Goal: Information Seeking & Learning: Learn about a topic

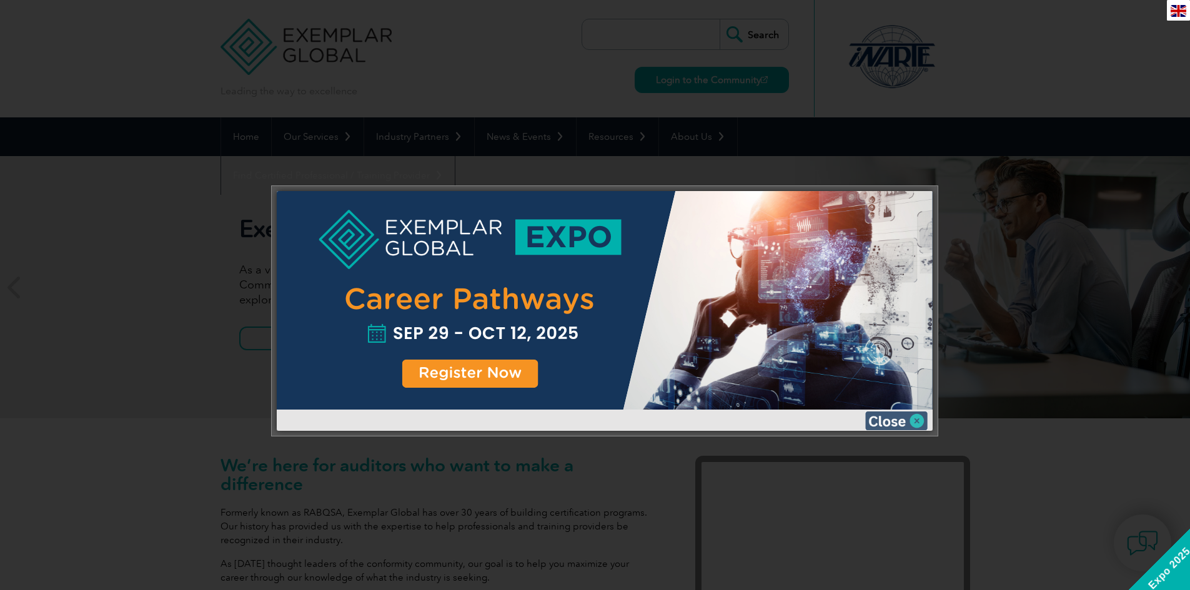
click at [916, 425] on img at bounding box center [896, 421] width 62 height 19
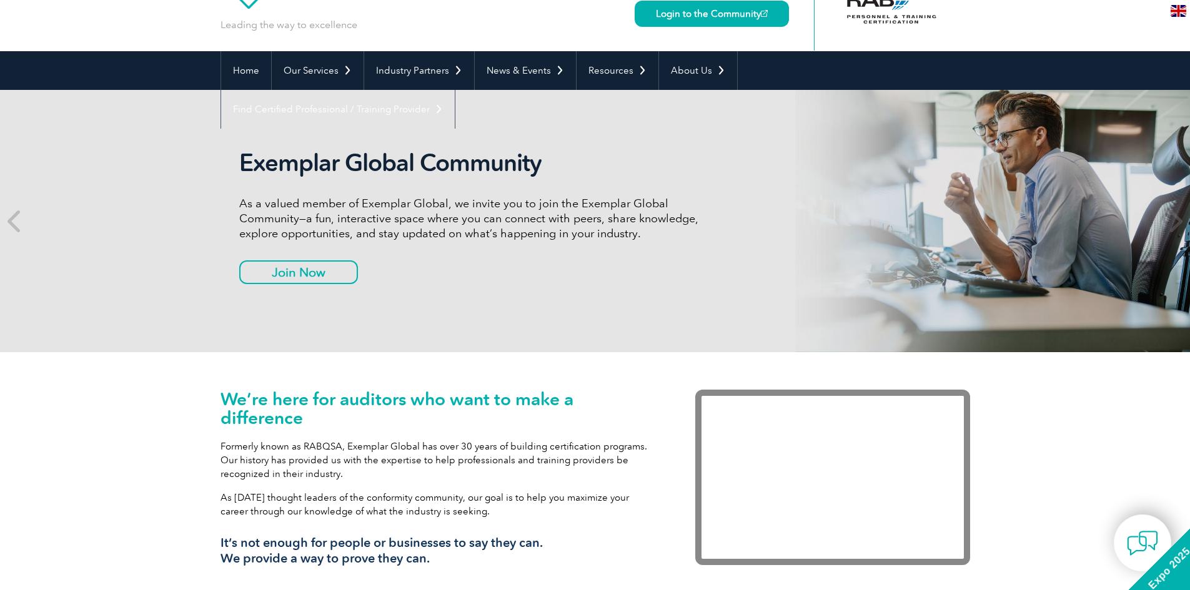
scroll to position [62, 0]
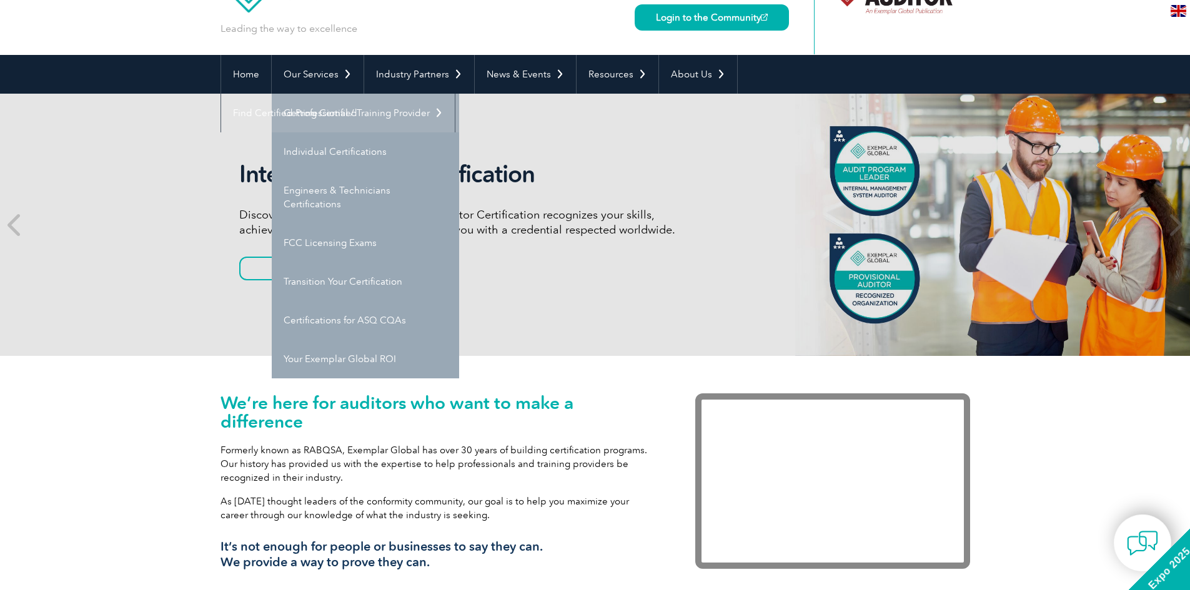
click at [347, 111] on link "Getting Certified" at bounding box center [365, 113] width 187 height 39
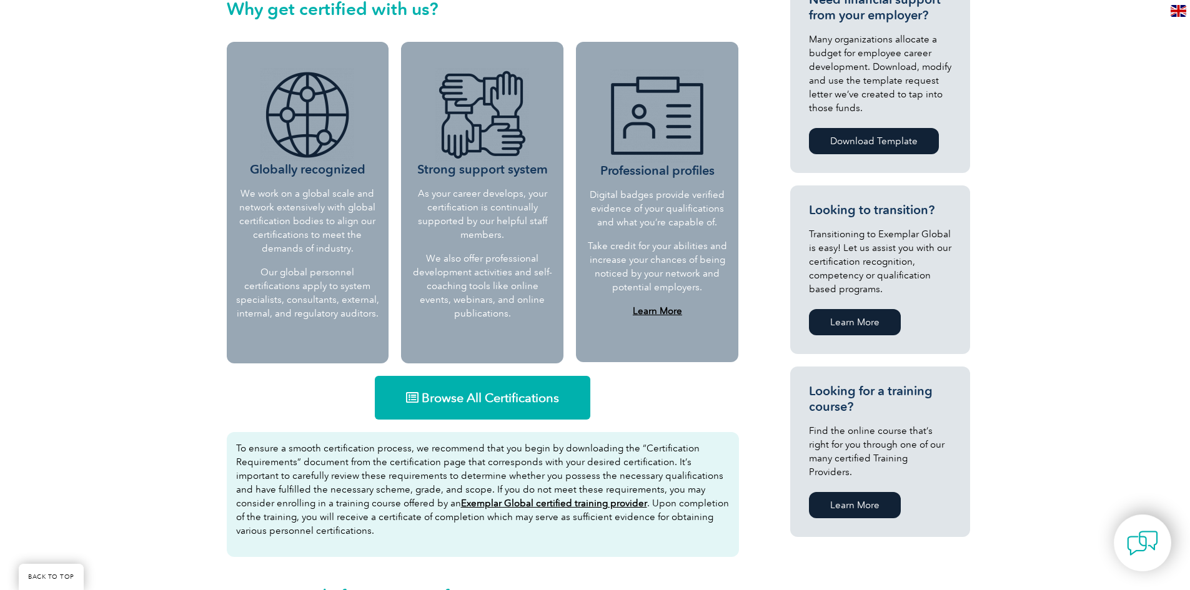
scroll to position [500, 0]
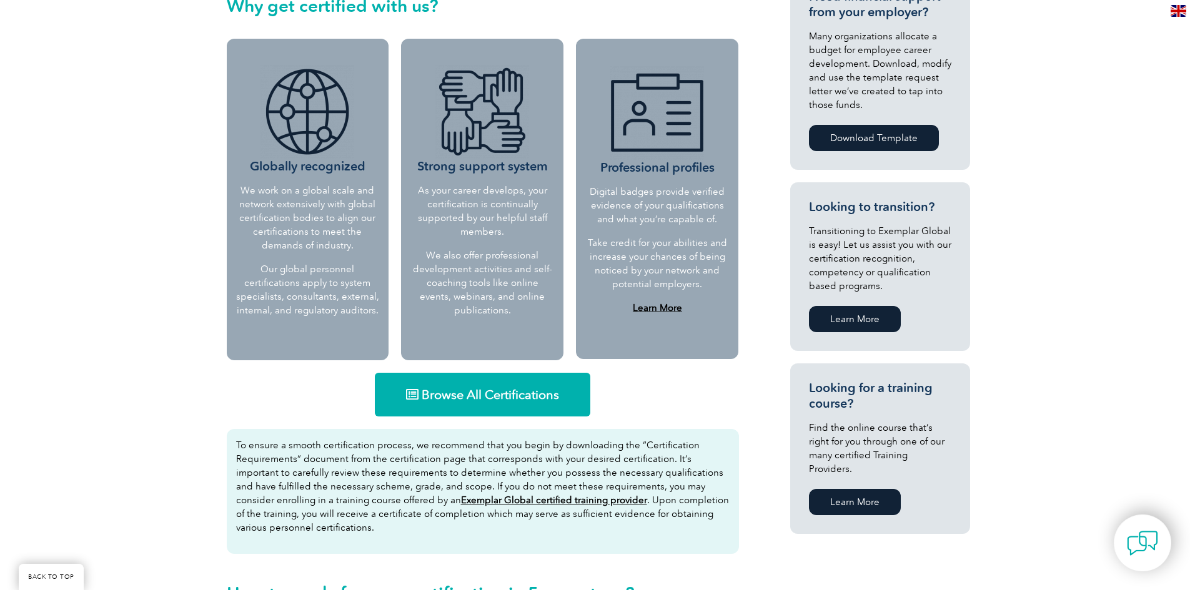
click at [467, 389] on span "Browse All Certifications" at bounding box center [490, 395] width 137 height 12
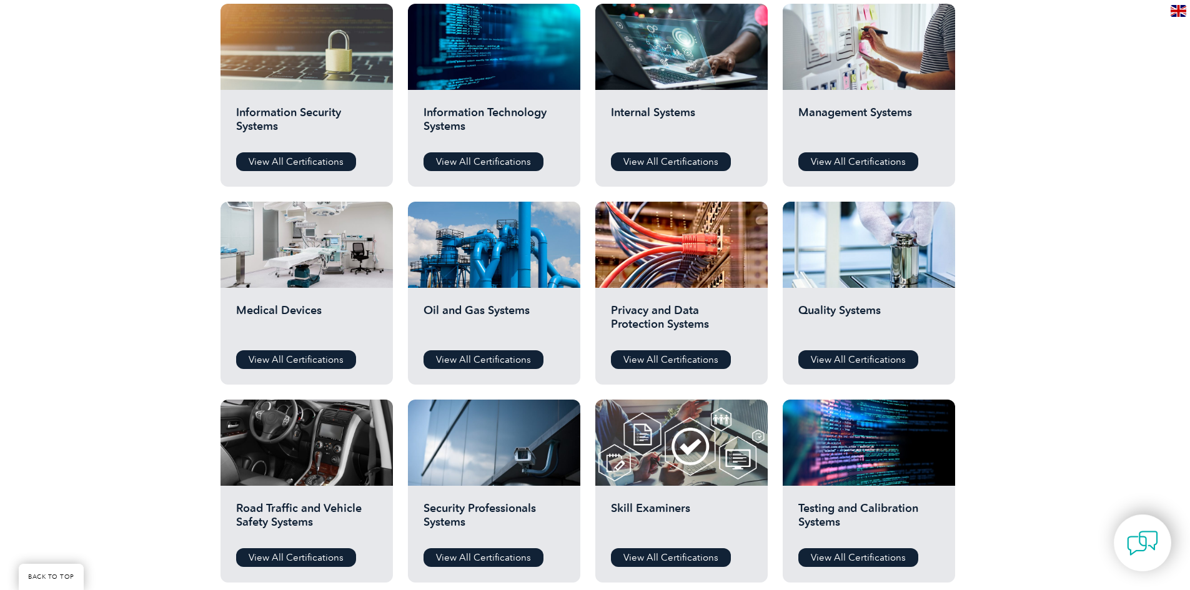
scroll to position [687, 0]
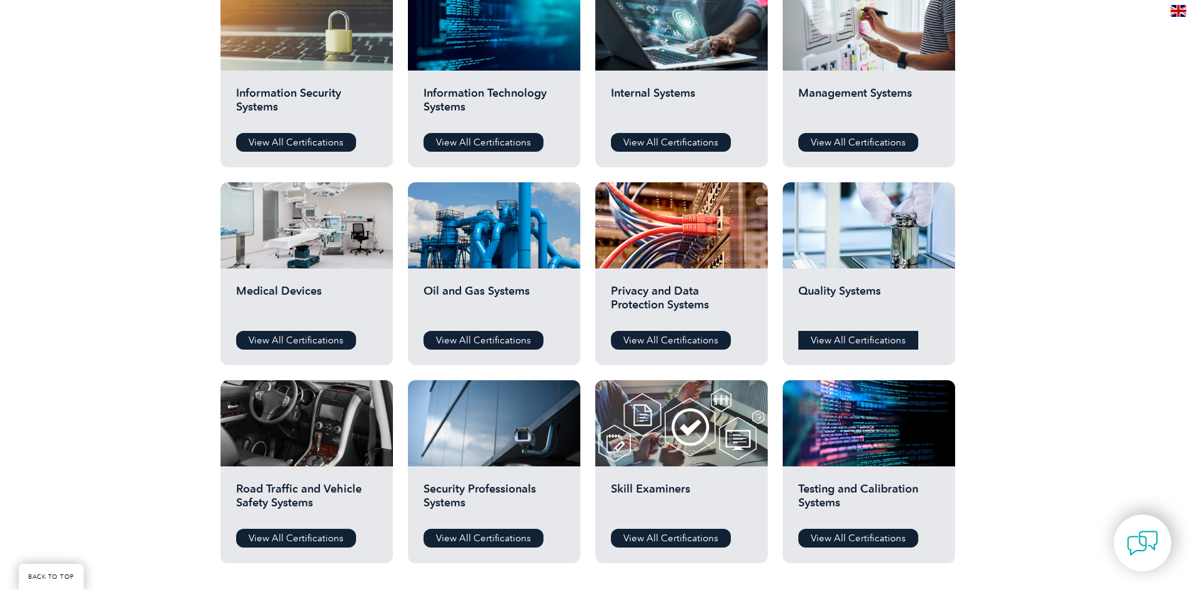
click at [872, 345] on link "View All Certifications" at bounding box center [858, 340] width 120 height 19
click at [873, 137] on link "View All Certifications" at bounding box center [858, 142] width 120 height 19
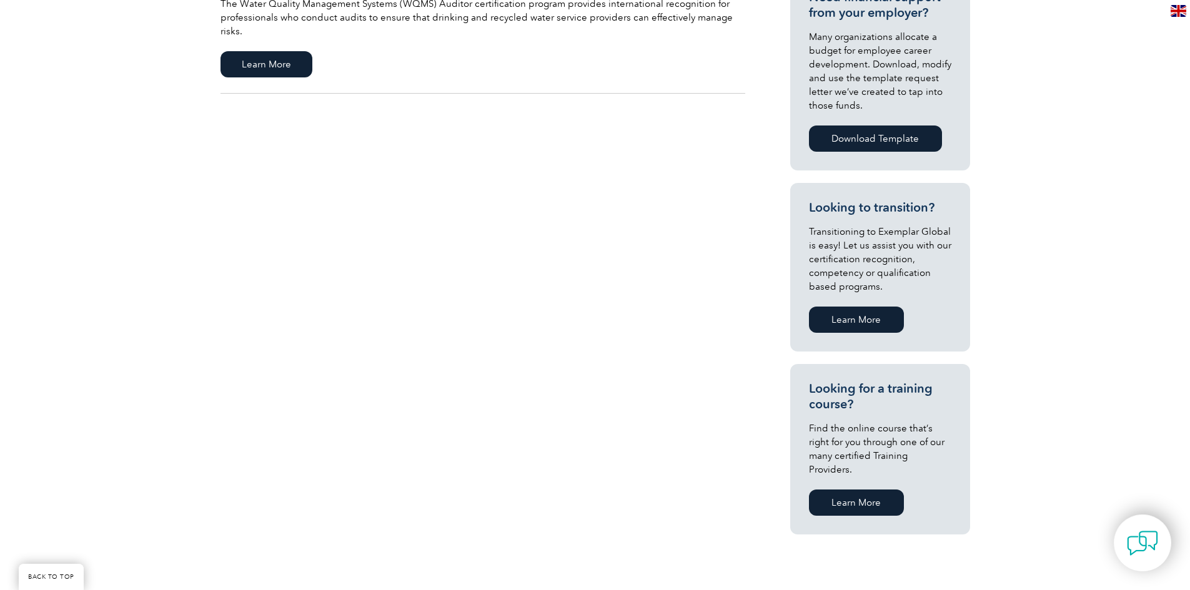
scroll to position [500, 0]
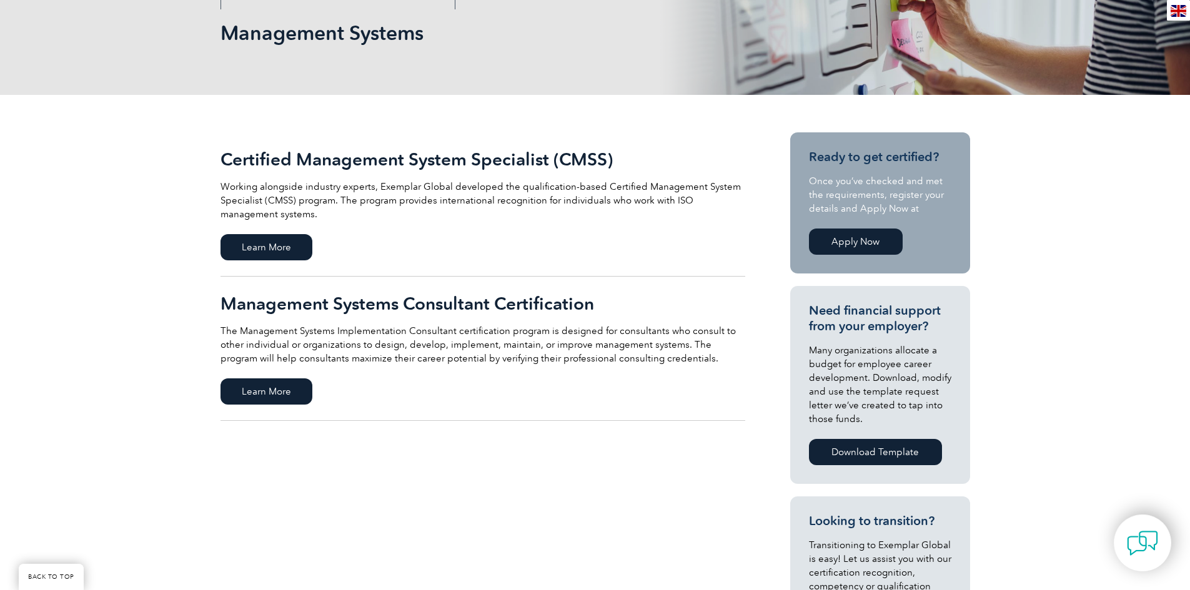
scroll to position [187, 0]
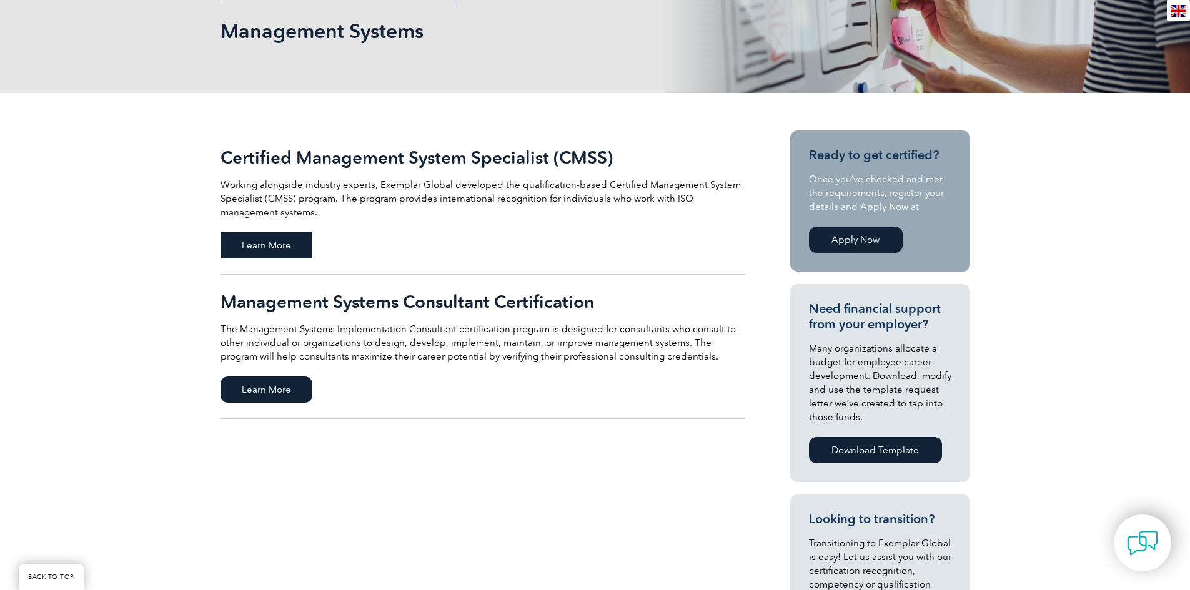
click at [287, 241] on span "Learn More" at bounding box center [267, 245] width 92 height 26
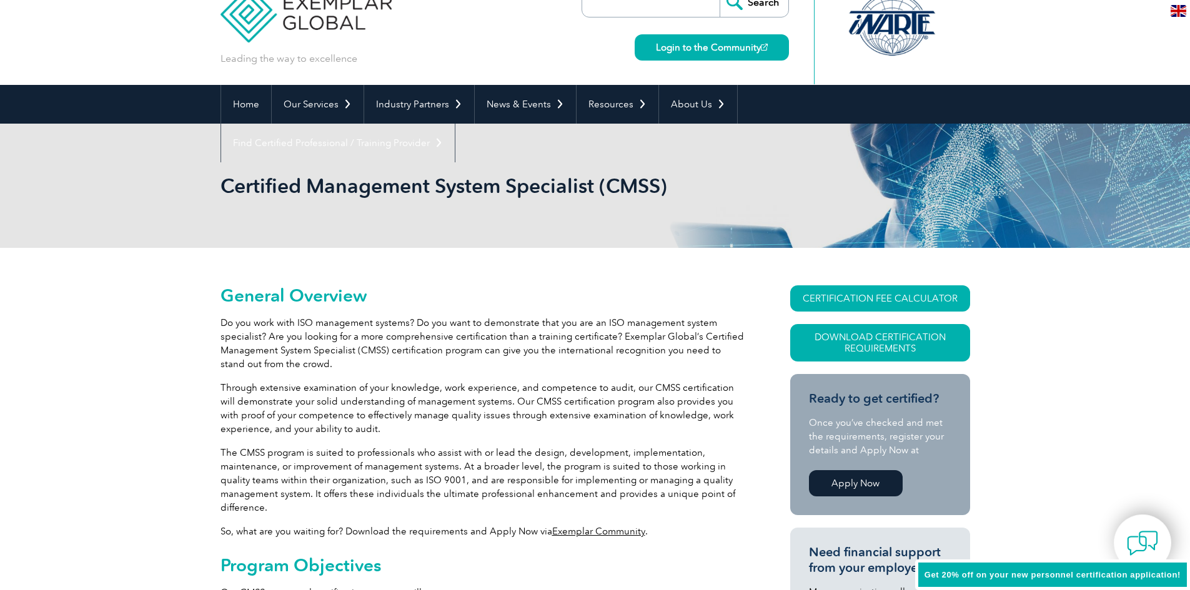
scroll to position [62, 0]
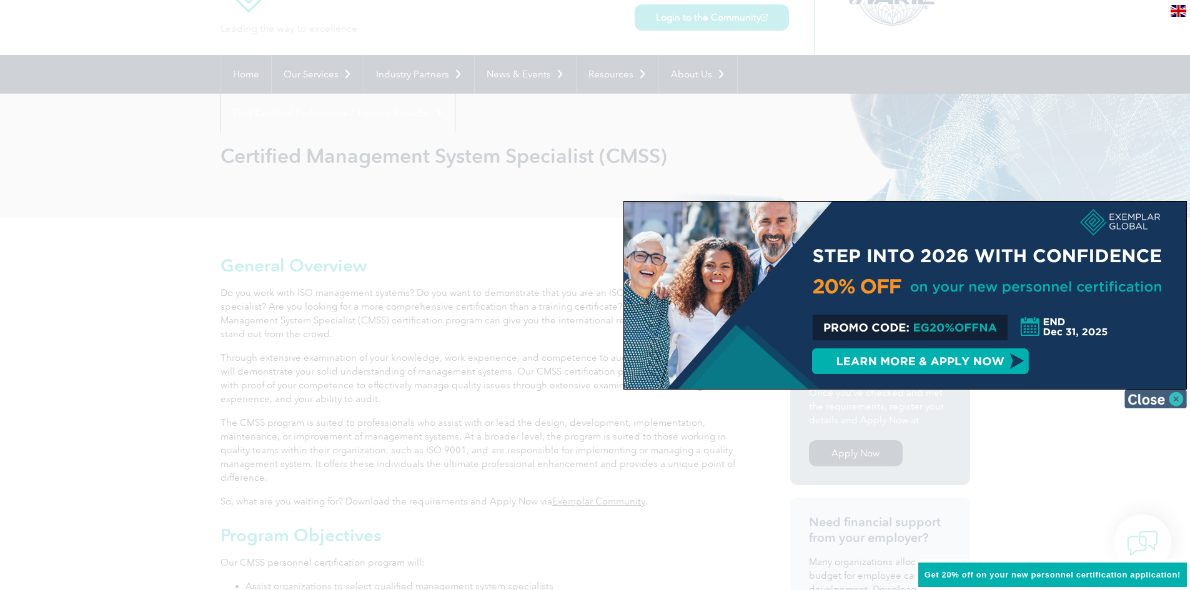
click at [1176, 400] on img at bounding box center [1156, 399] width 62 height 19
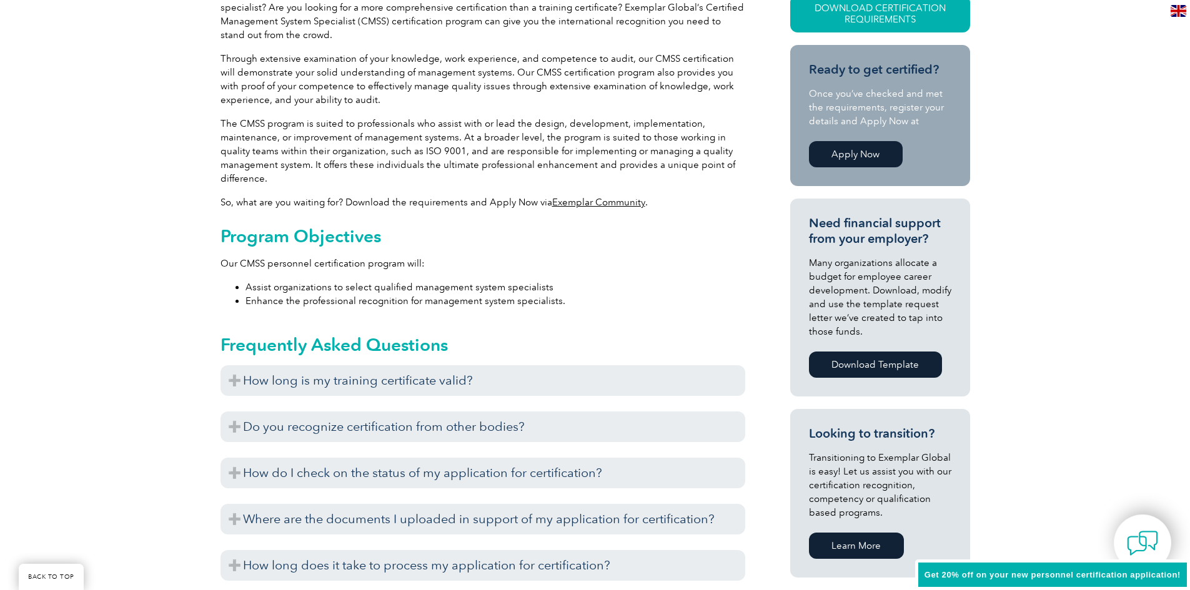
scroll to position [375, 0]
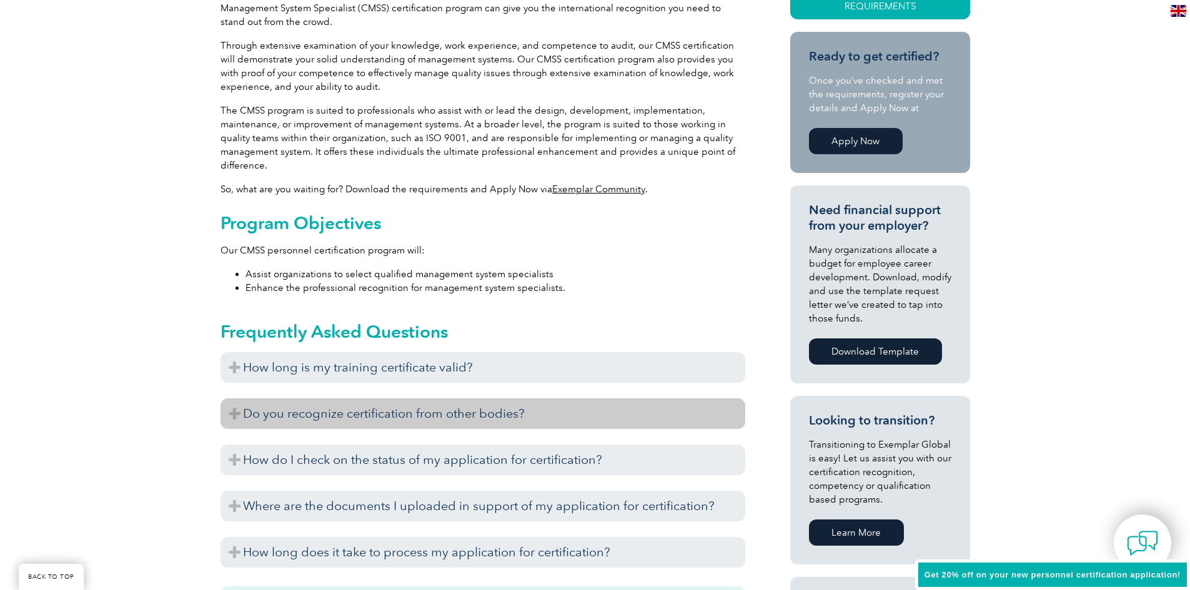
click at [365, 421] on h3 "Do you recognize certification from other bodies?" at bounding box center [483, 414] width 525 height 31
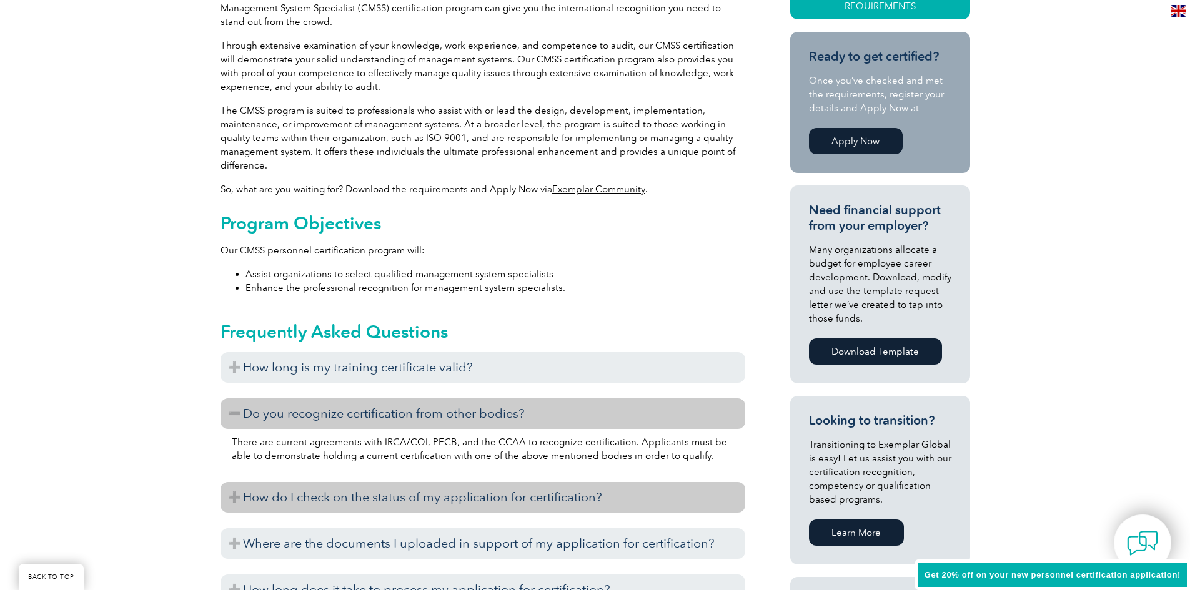
click at [347, 492] on h3 "How do I check on the status of my application for certification?" at bounding box center [483, 497] width 525 height 31
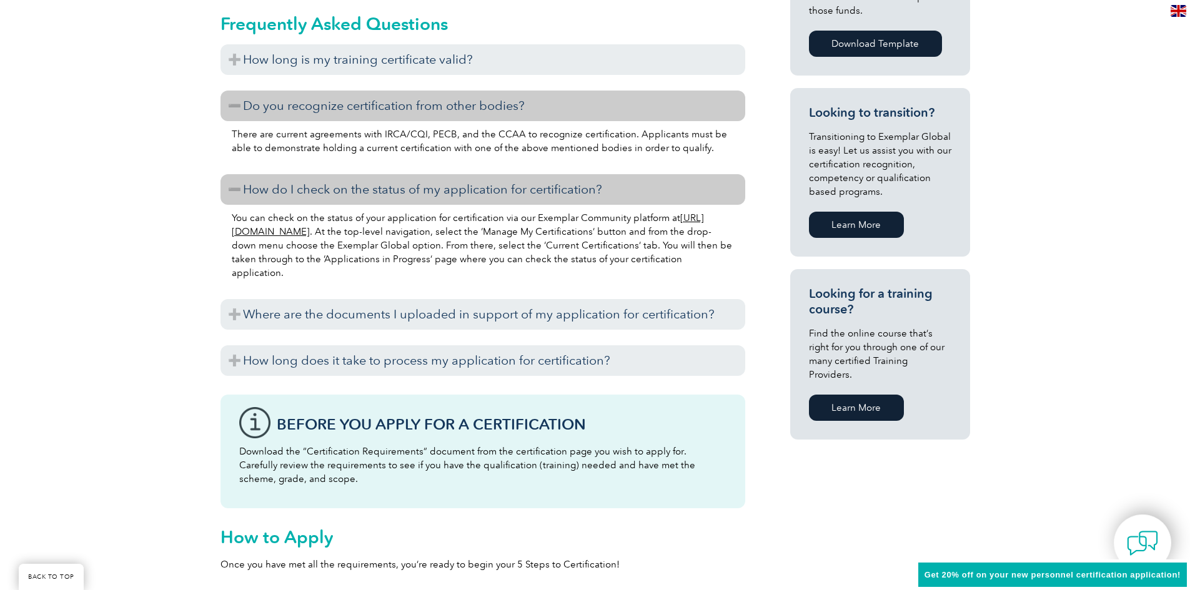
scroll to position [687, 0]
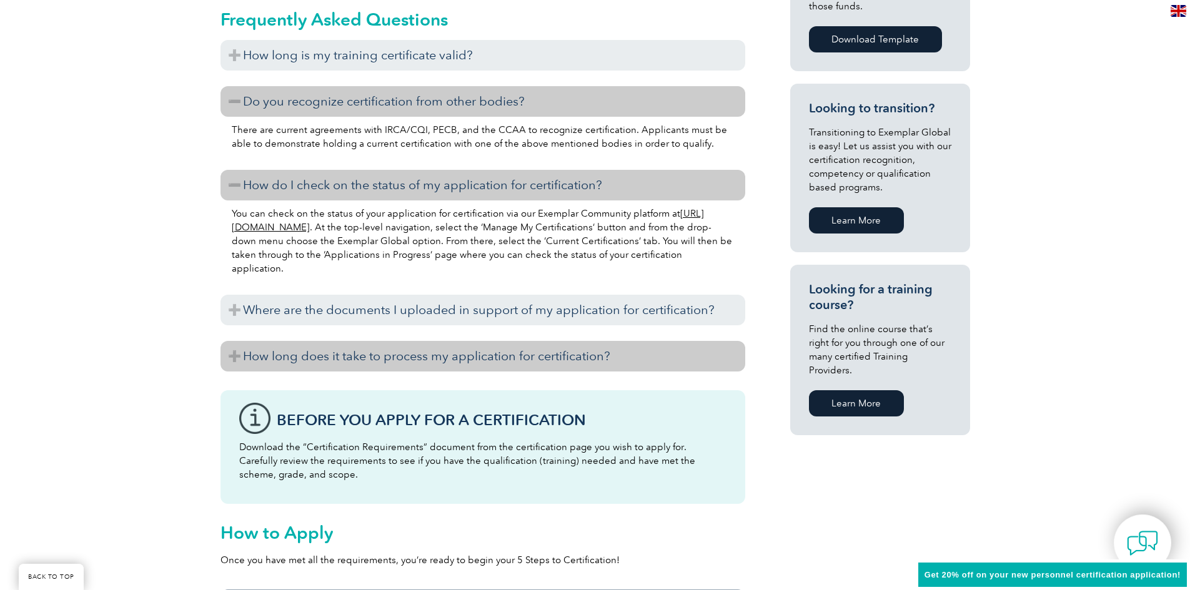
click at [349, 365] on h3 "How long does it take to process my application for certification?" at bounding box center [483, 356] width 525 height 31
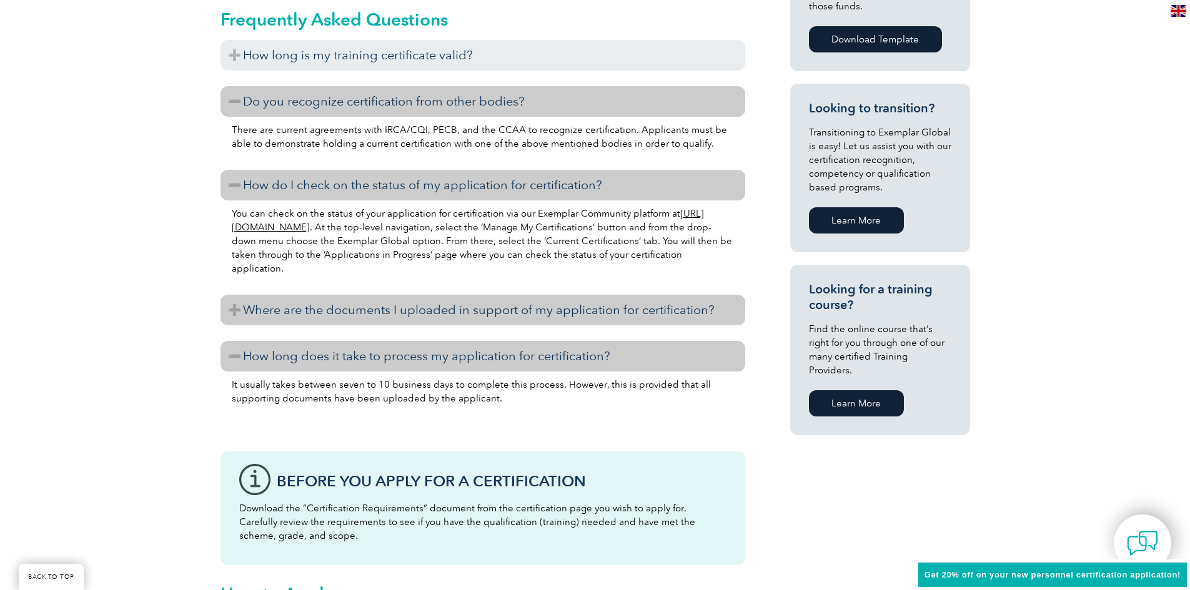
click at [352, 306] on h3 "Where are the documents I uploaded in support of my application for certificati…" at bounding box center [483, 310] width 525 height 31
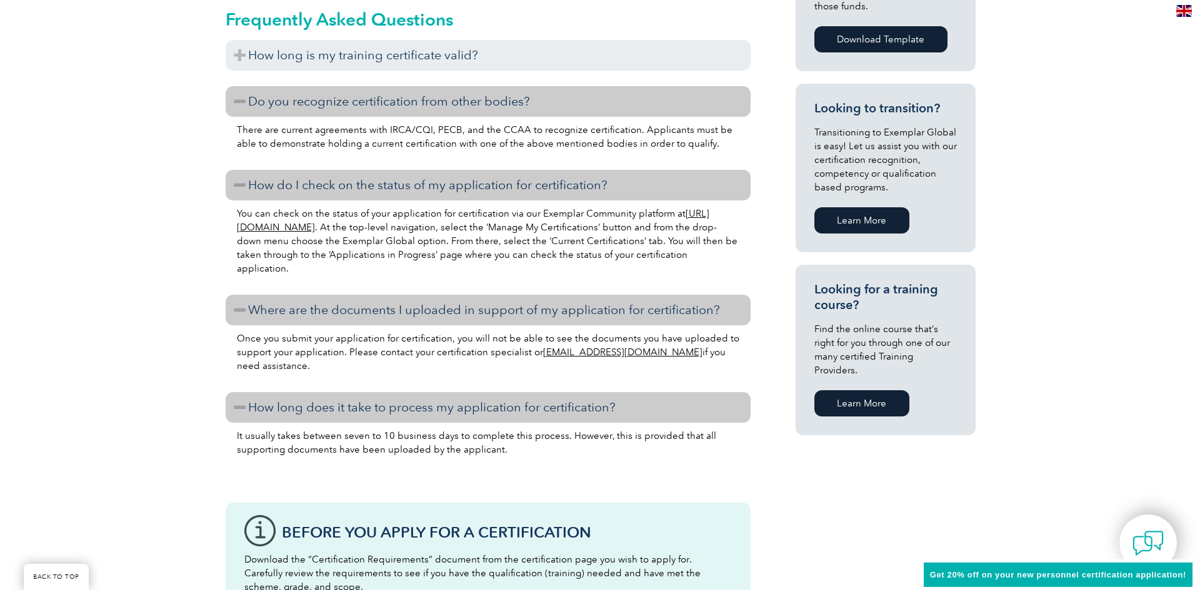
scroll to position [250, 0]
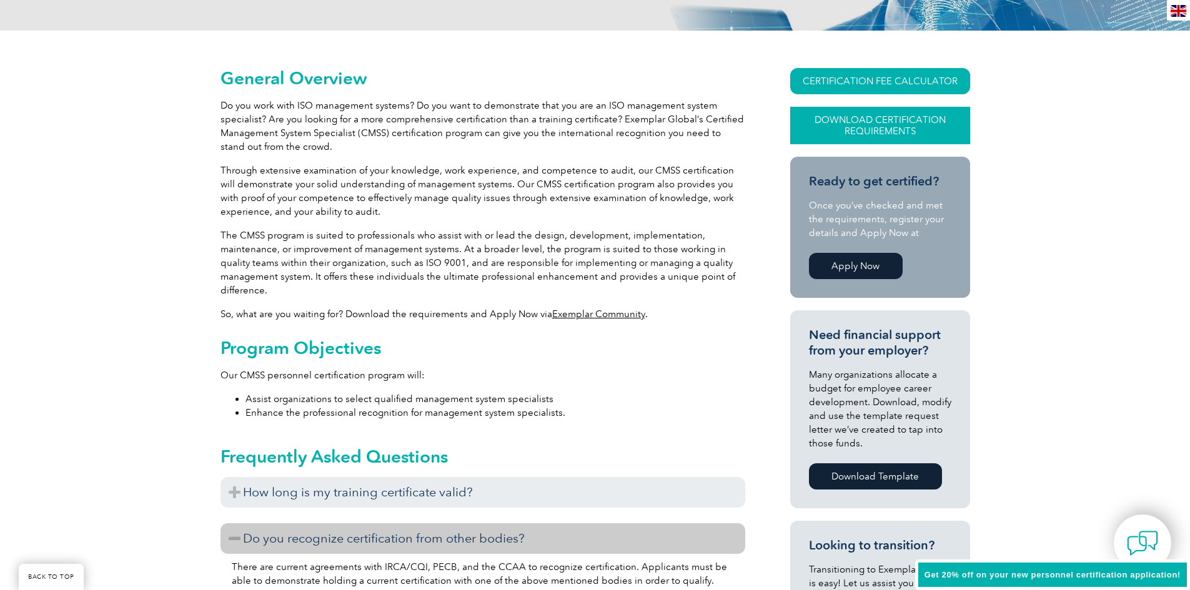
click at [845, 121] on link "Download Certification Requirements" at bounding box center [880, 125] width 180 height 37
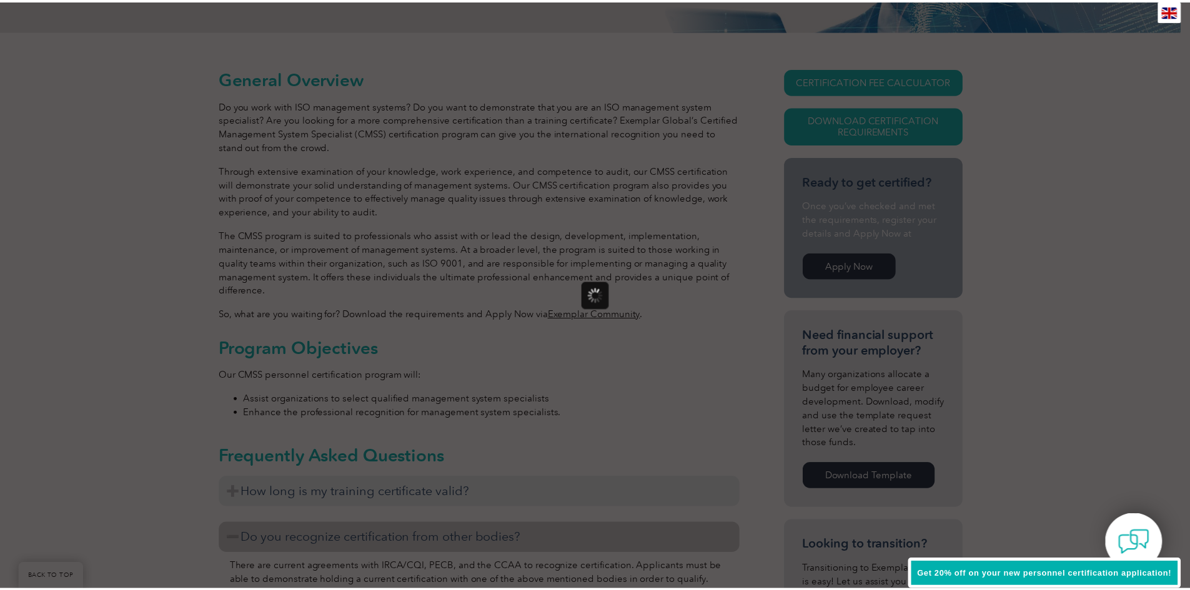
scroll to position [0, 0]
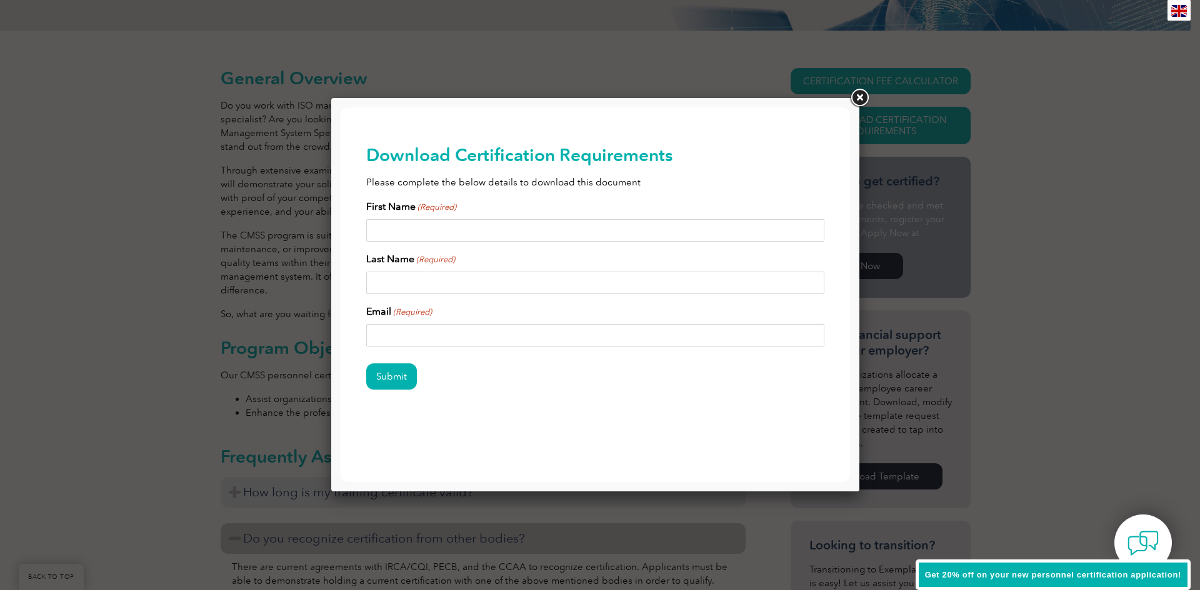
click at [860, 102] on link at bounding box center [859, 98] width 22 height 22
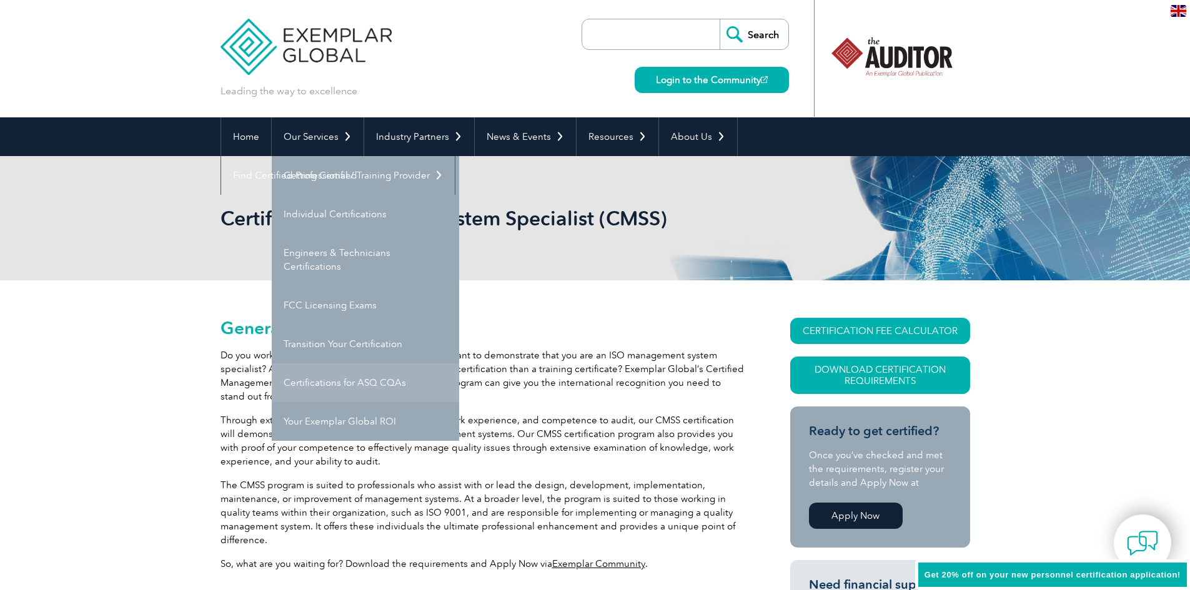
click at [320, 385] on link "Certifications for ASQ CQAs" at bounding box center [365, 383] width 187 height 39
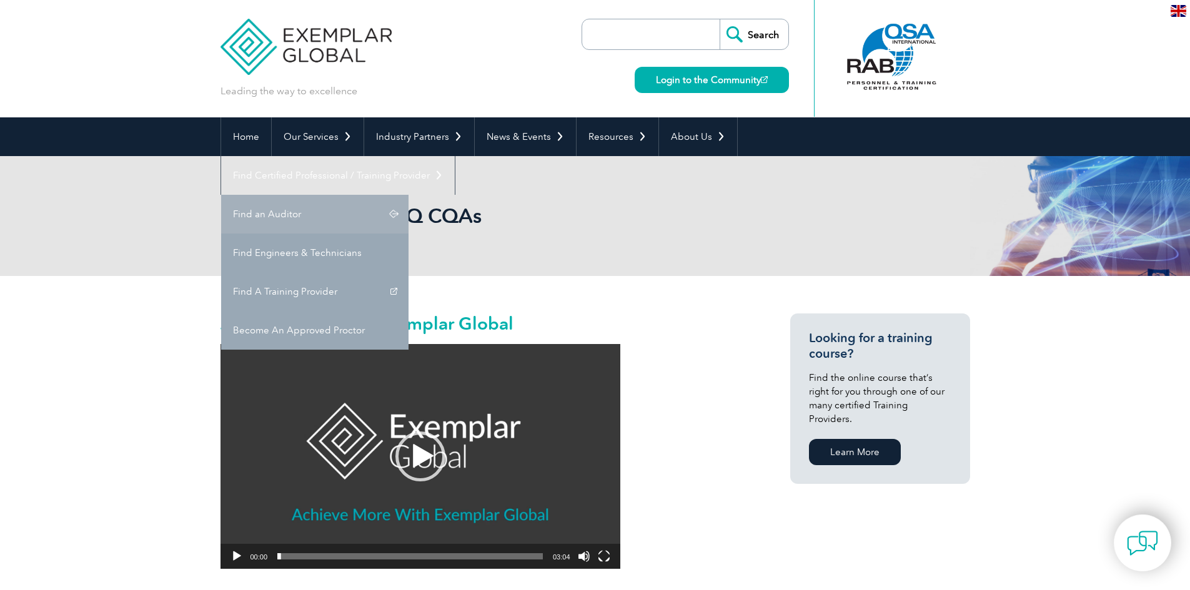
click at [409, 195] on link "Find an Auditor" at bounding box center [314, 214] width 187 height 39
